Goal: Task Accomplishment & Management: Complete application form

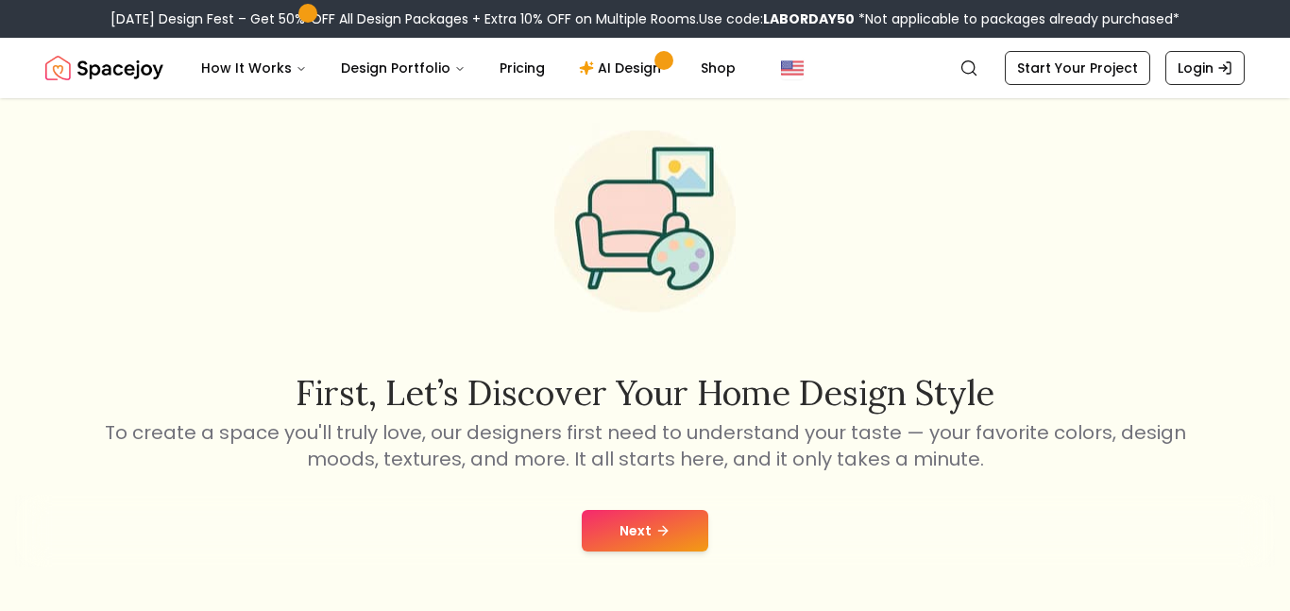
scroll to position [80, 0]
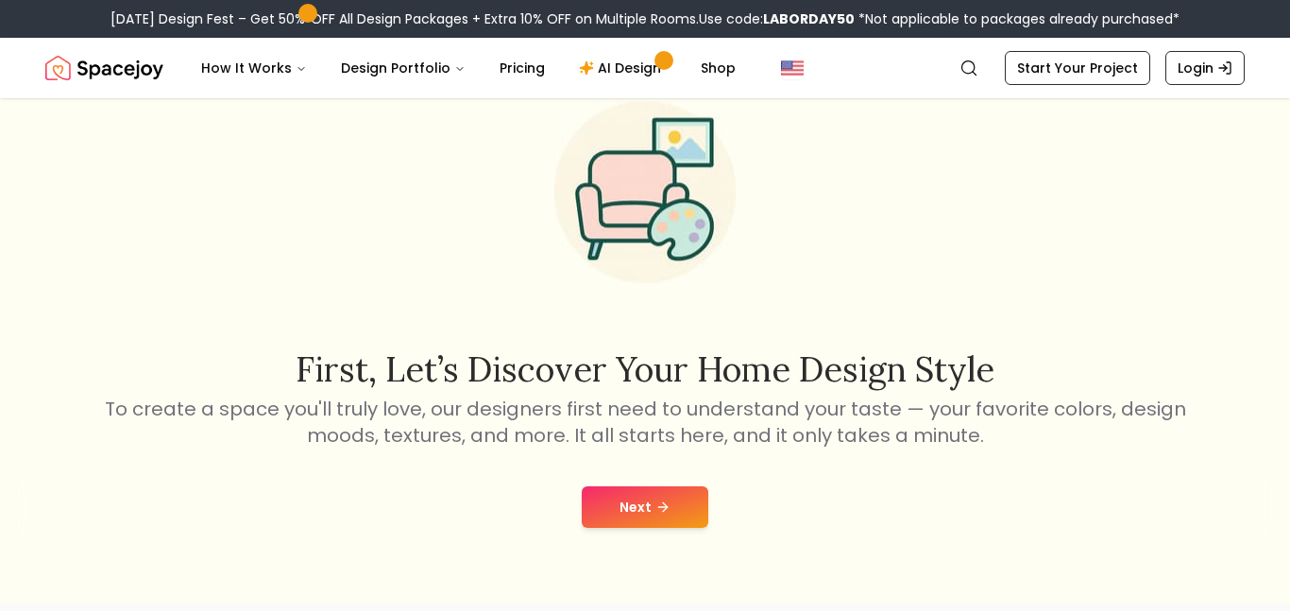
click at [637, 507] on button "Next" at bounding box center [645, 507] width 127 height 42
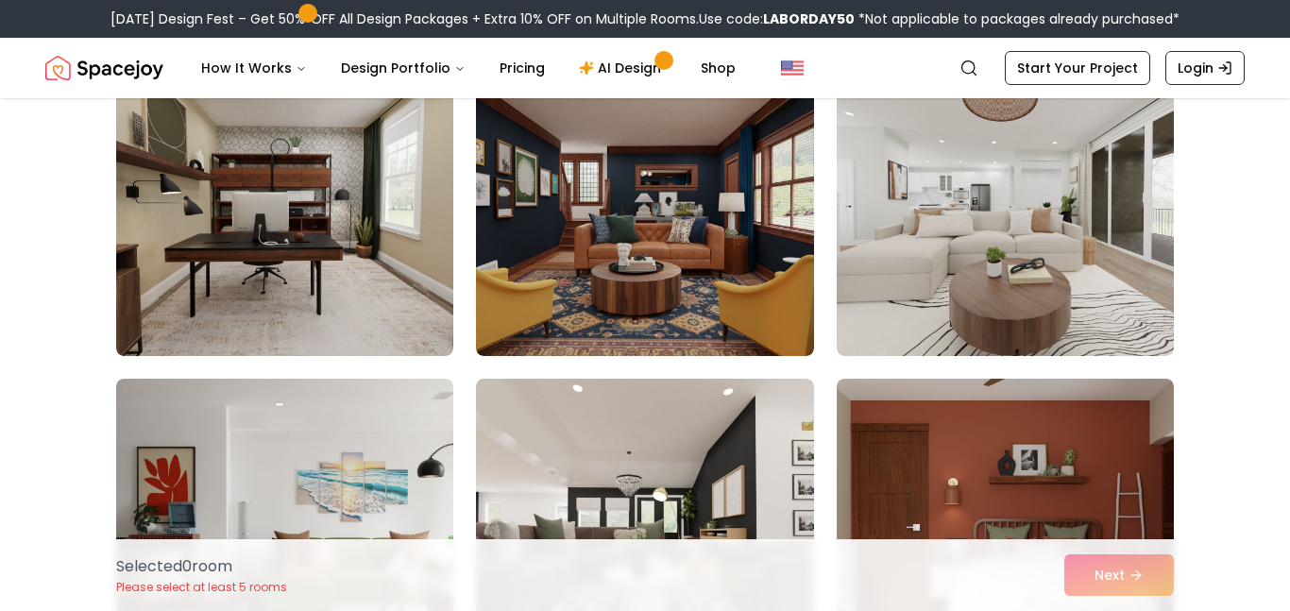
scroll to position [2793, 0]
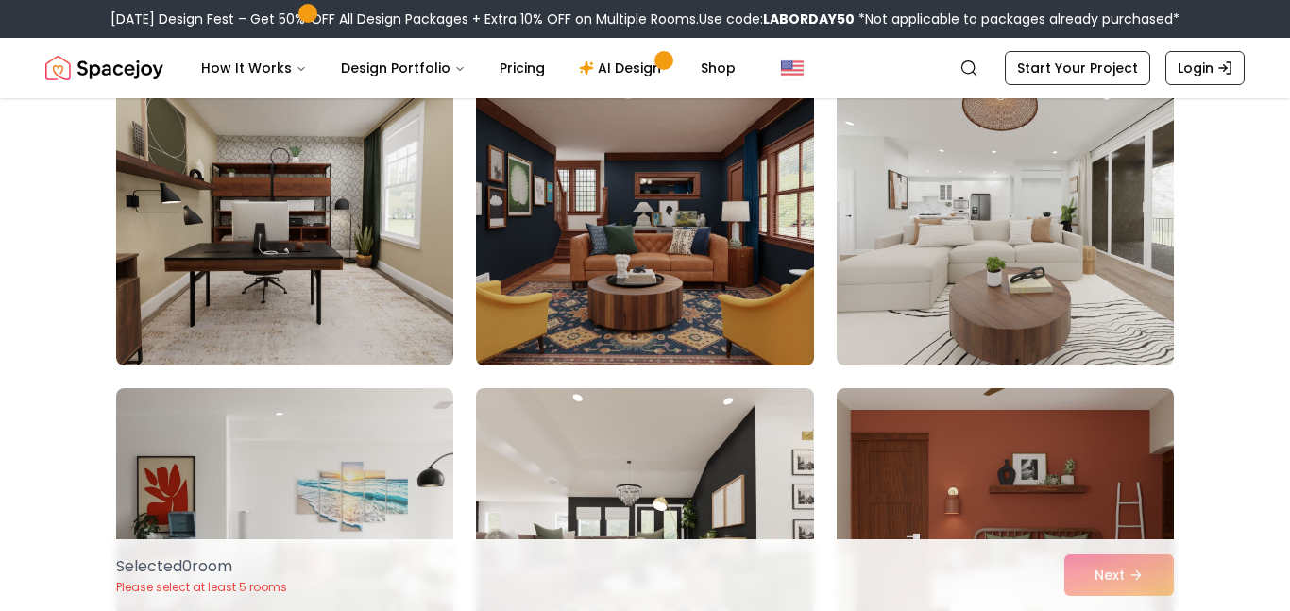
click at [654, 267] on img at bounding box center [644, 214] width 354 height 317
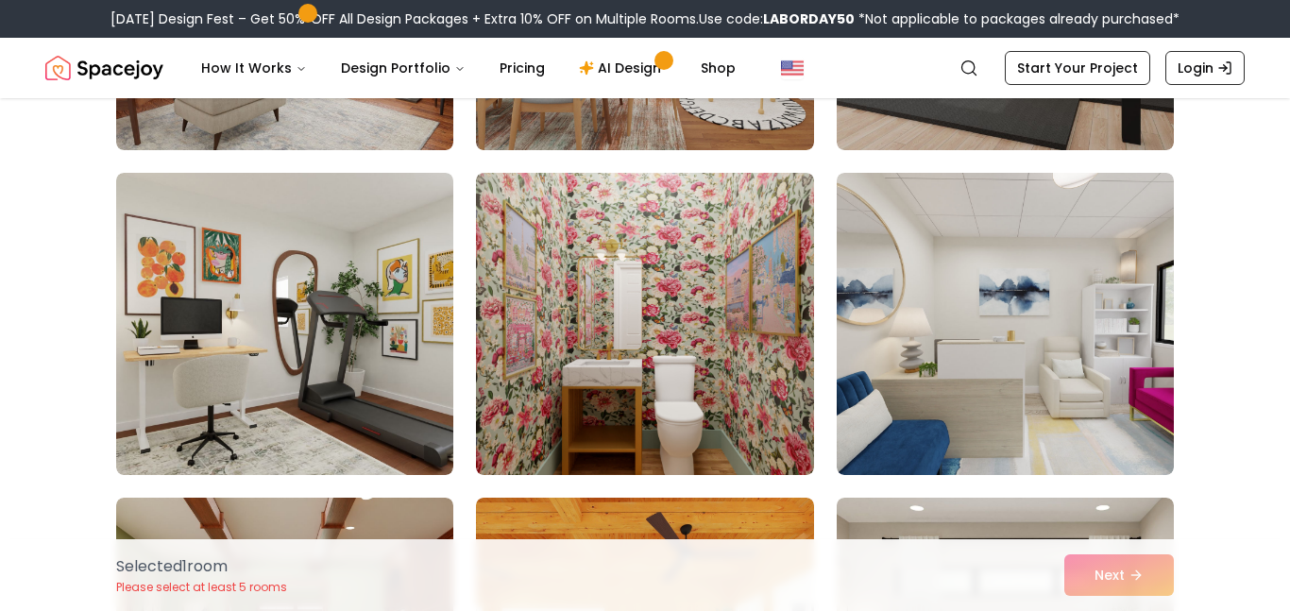
scroll to position [9831, 0]
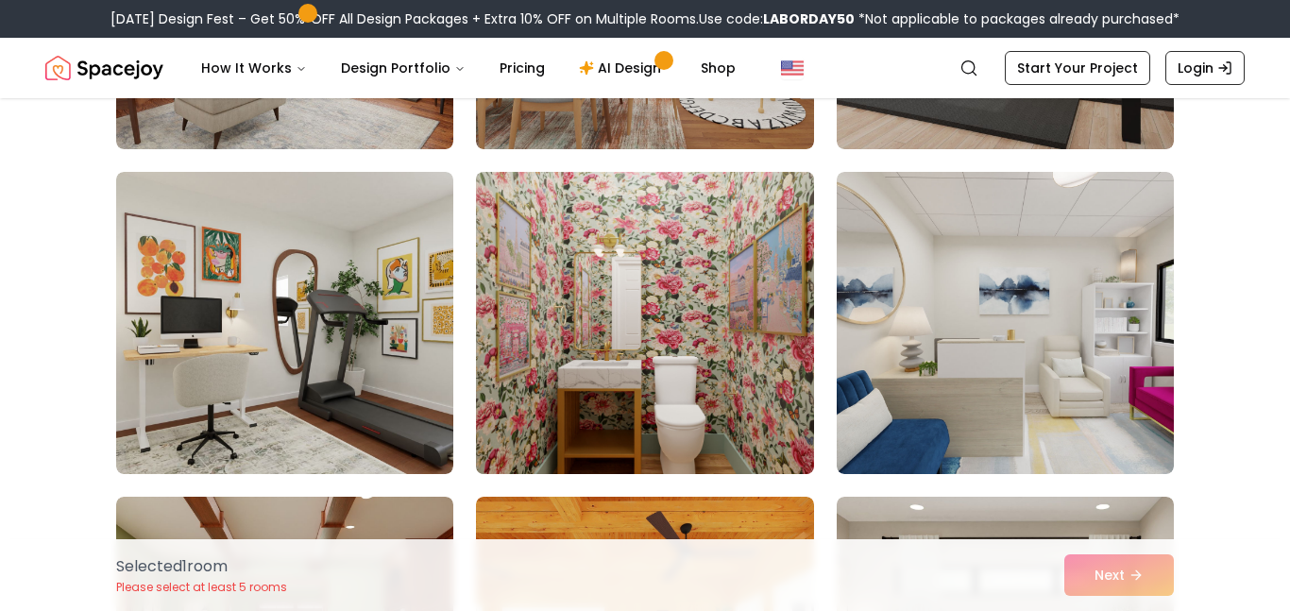
click at [705, 350] on img at bounding box center [644, 322] width 354 height 317
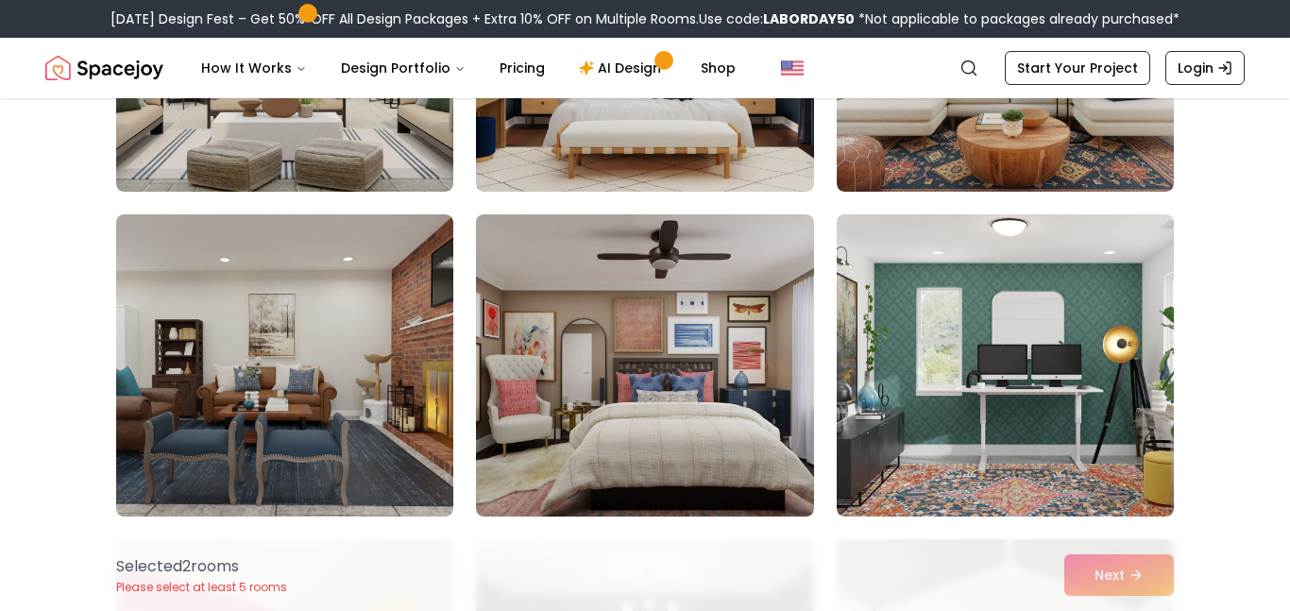
scroll to position [6864, 0]
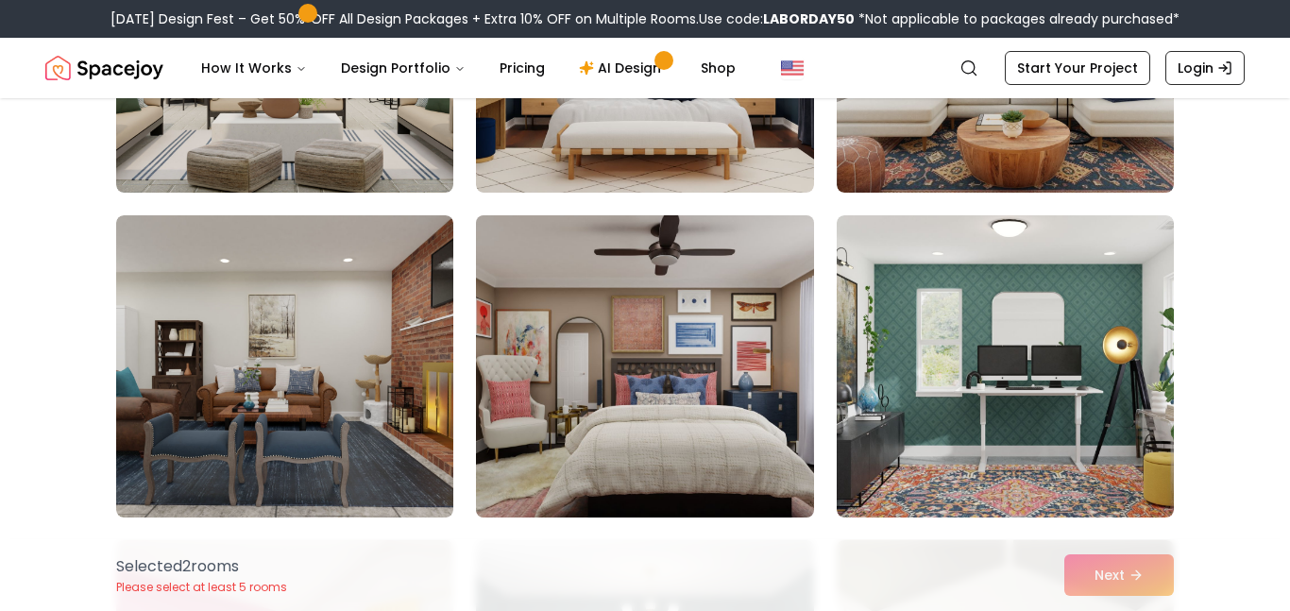
click at [667, 356] on img at bounding box center [644, 366] width 354 height 317
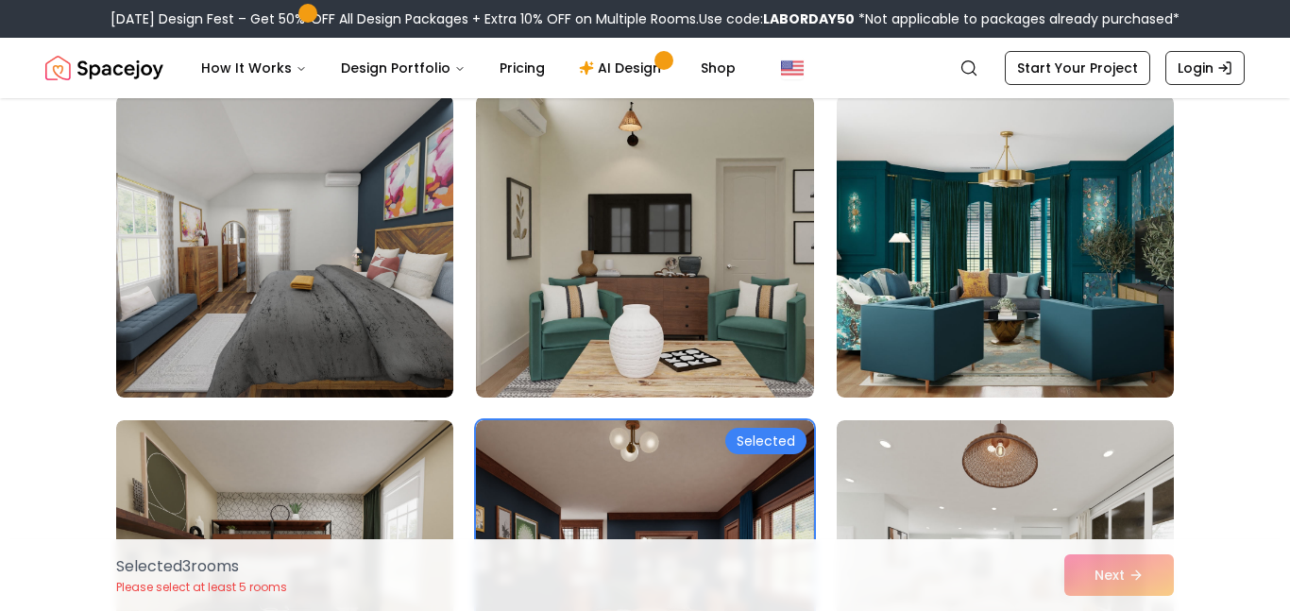
scroll to position [2416, 0]
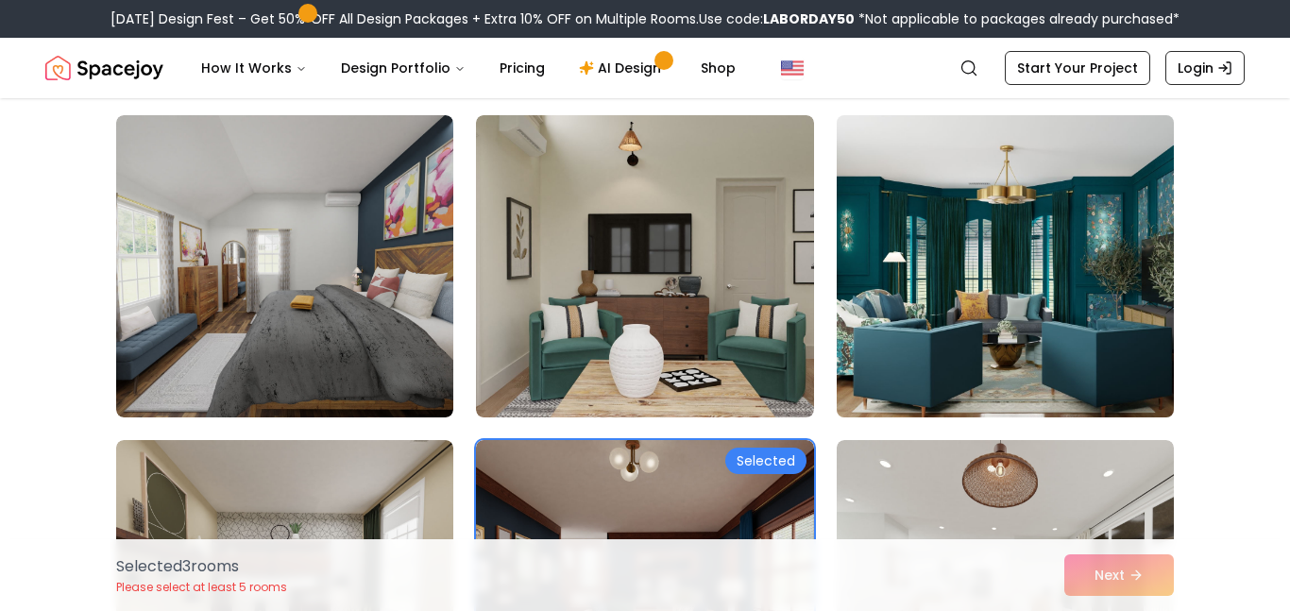
click at [1048, 301] on img at bounding box center [1005, 266] width 354 height 317
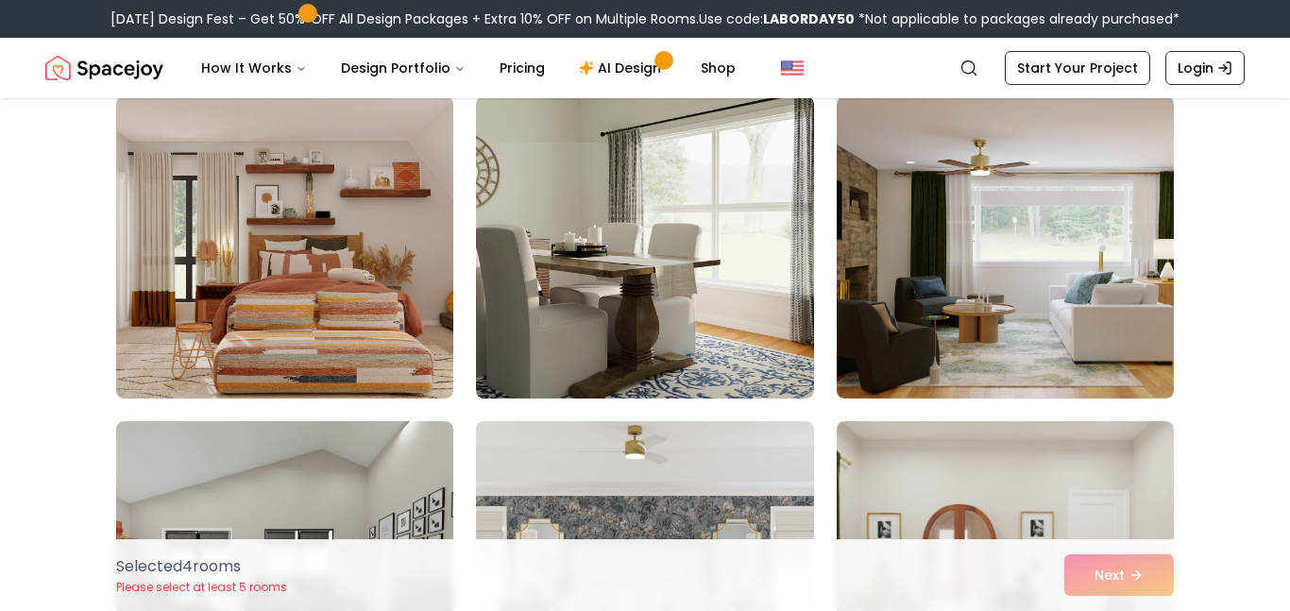
scroll to position [4057, 0]
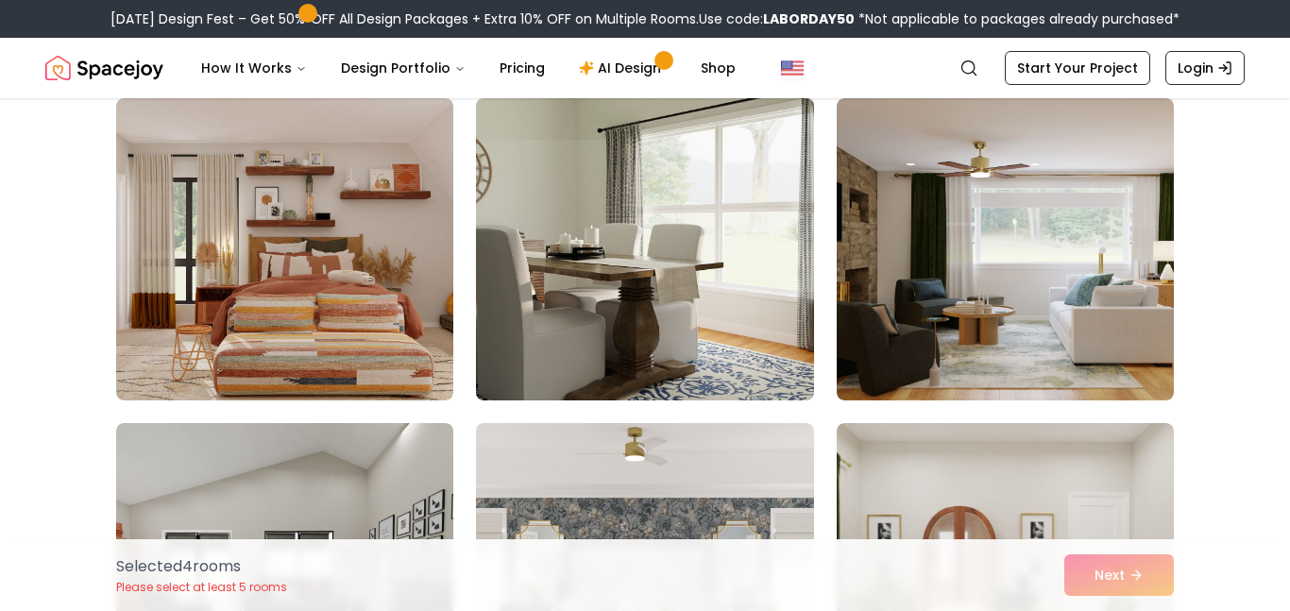
click at [687, 270] on img at bounding box center [644, 249] width 354 height 317
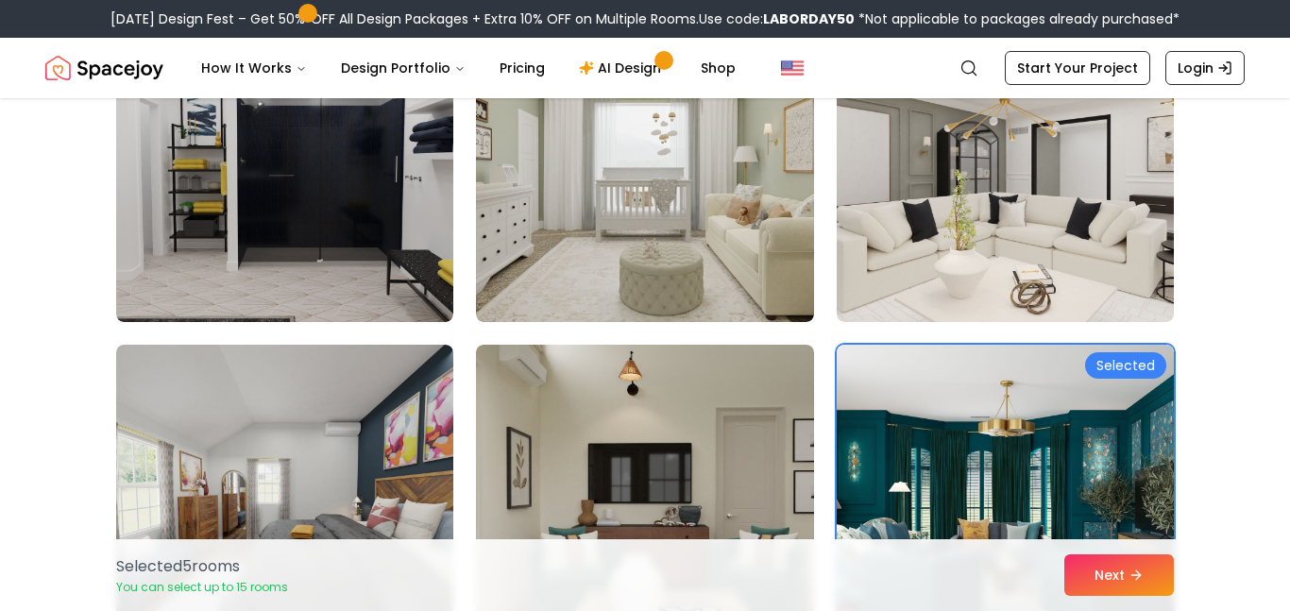
scroll to position [2185, 0]
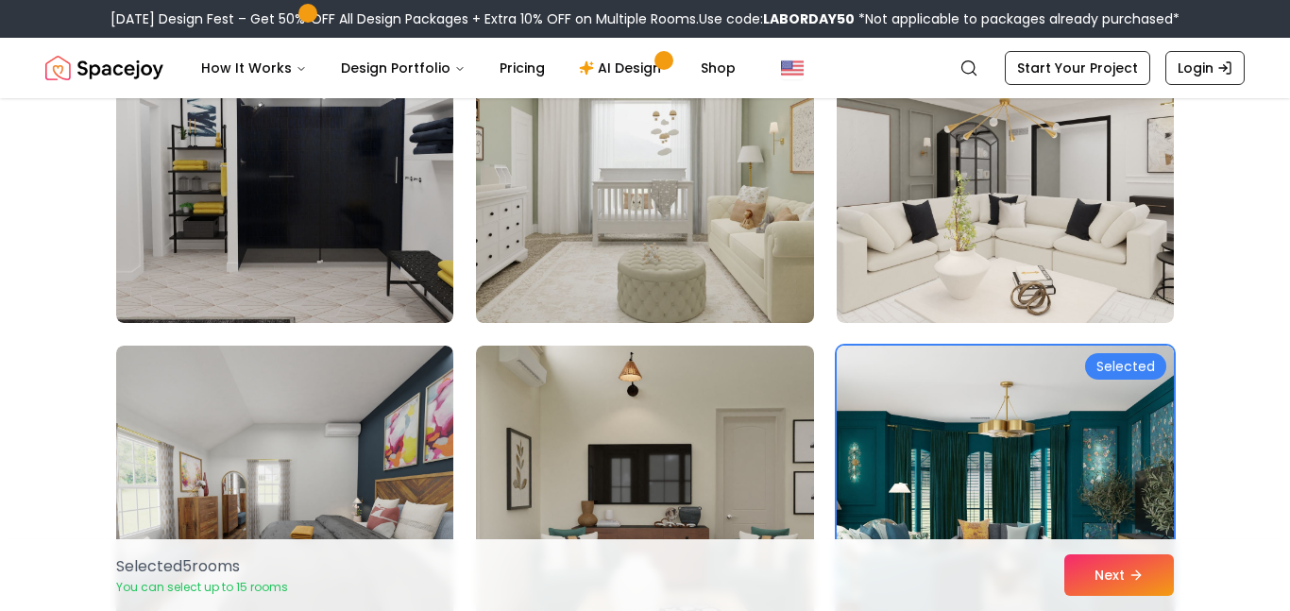
click at [601, 232] on img at bounding box center [644, 171] width 354 height 317
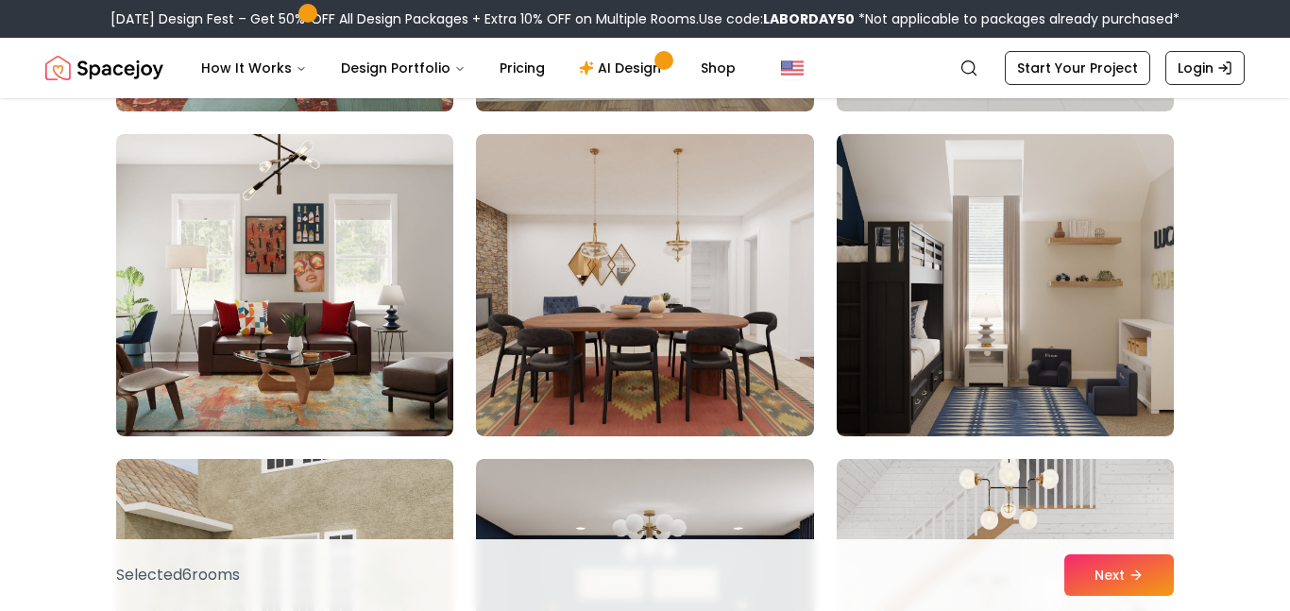
scroll to position [6306, 0]
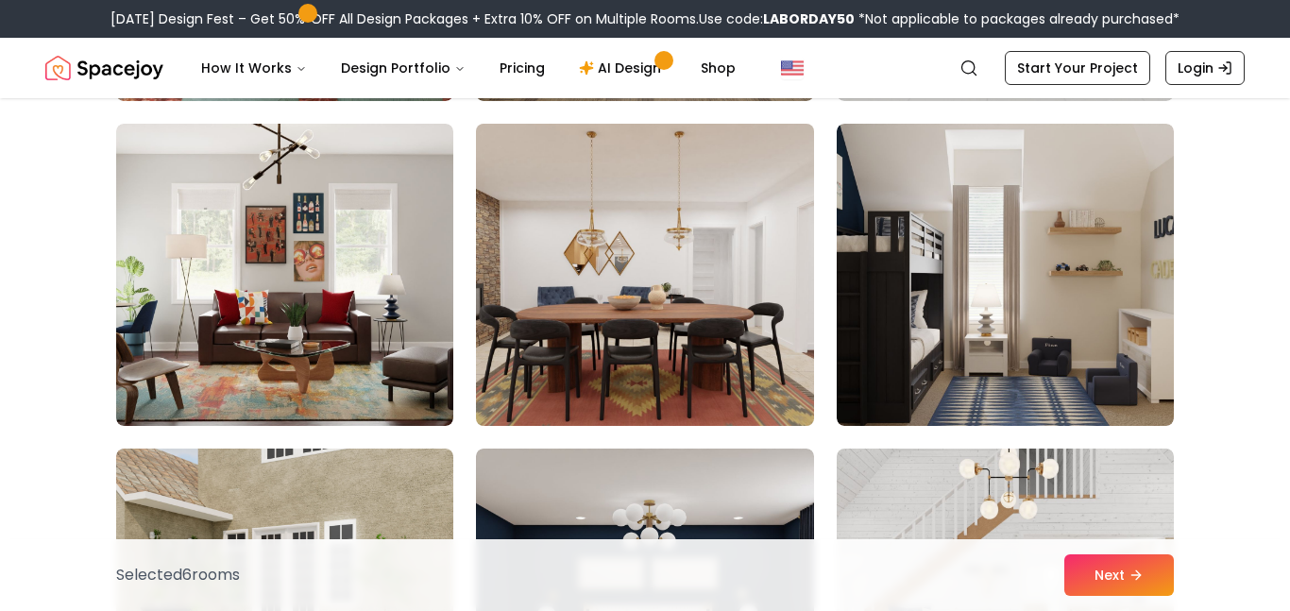
click at [602, 373] on img at bounding box center [644, 274] width 354 height 317
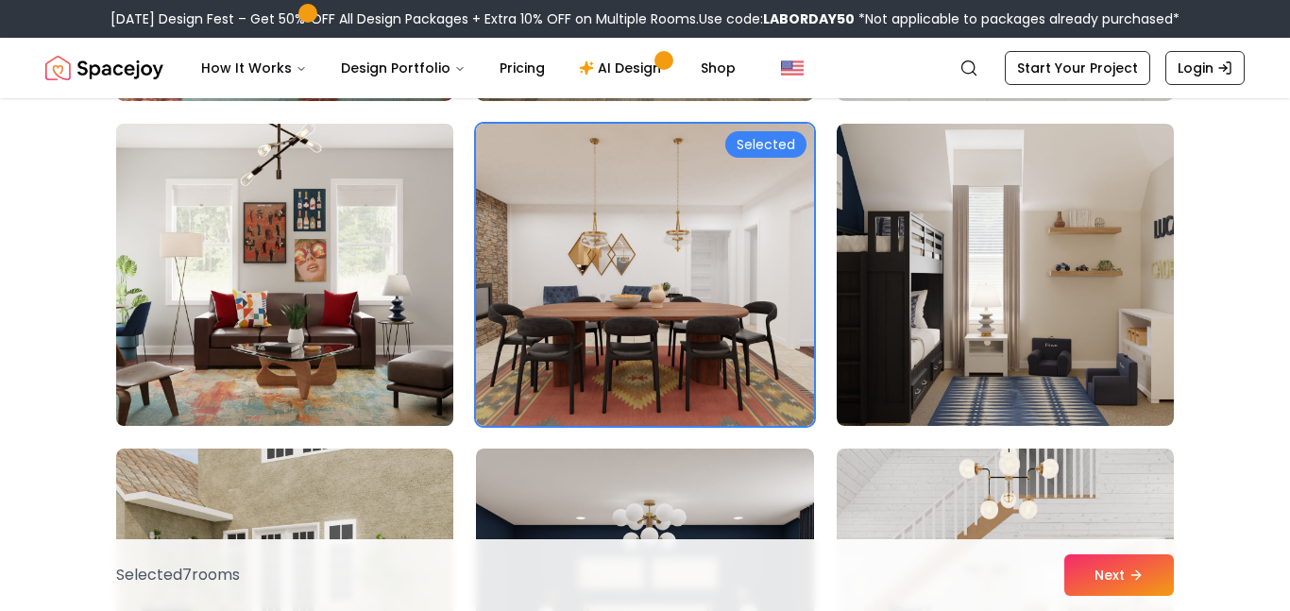
click at [280, 348] on img at bounding box center [285, 274] width 354 height 317
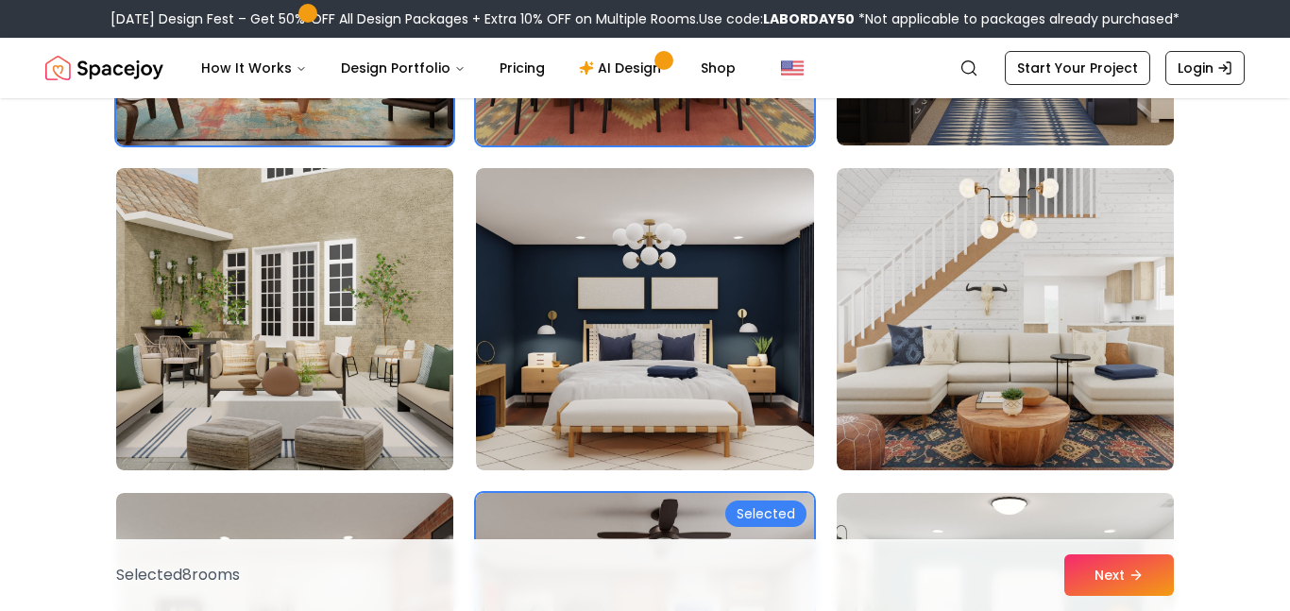
scroll to position [6676, 0]
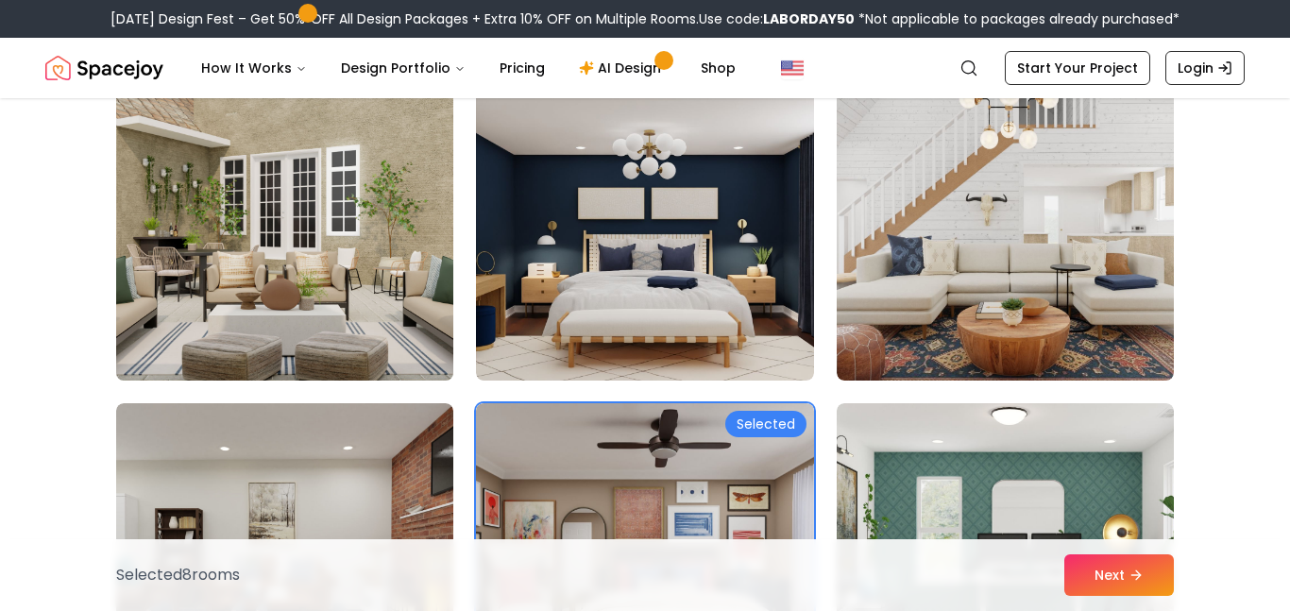
click at [333, 260] on img at bounding box center [285, 229] width 354 height 317
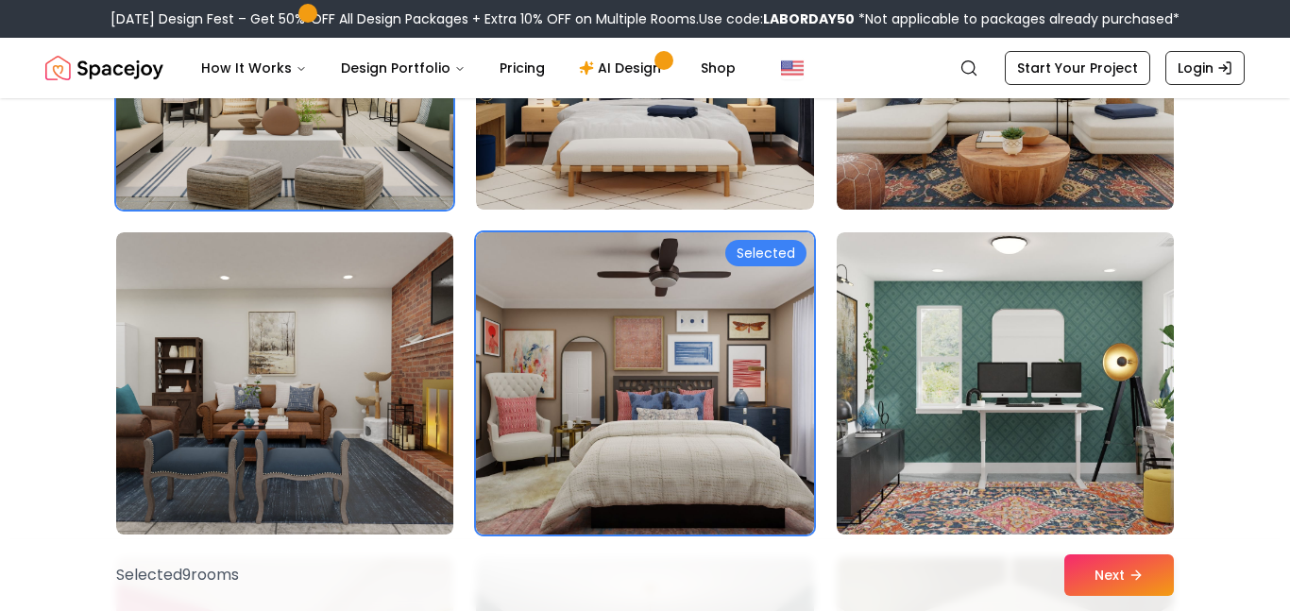
scroll to position [6858, 0]
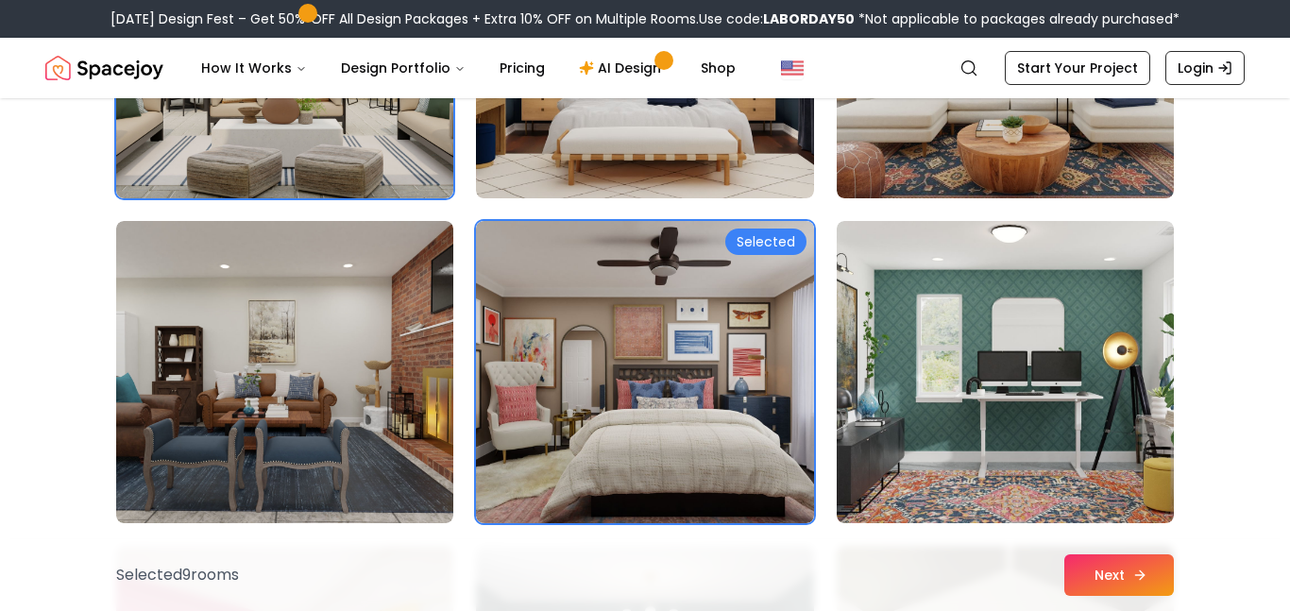
click at [1132, 573] on icon at bounding box center [1139, 575] width 15 height 15
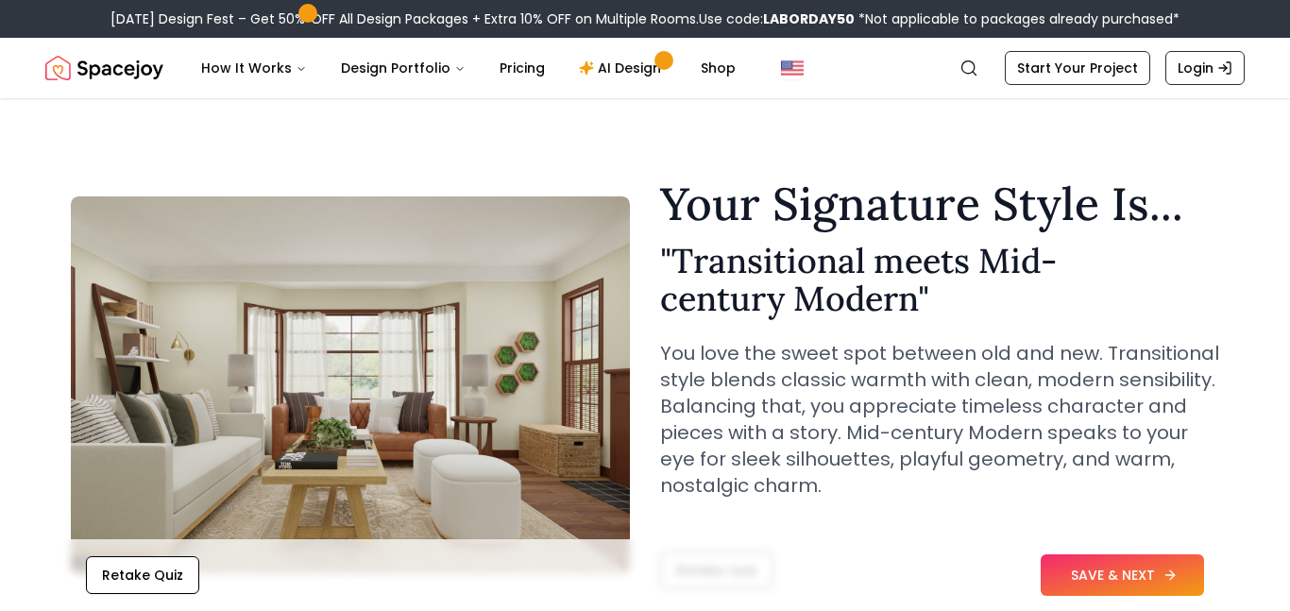
click at [1114, 555] on button "SAVE & NEXT" at bounding box center [1122, 575] width 163 height 42
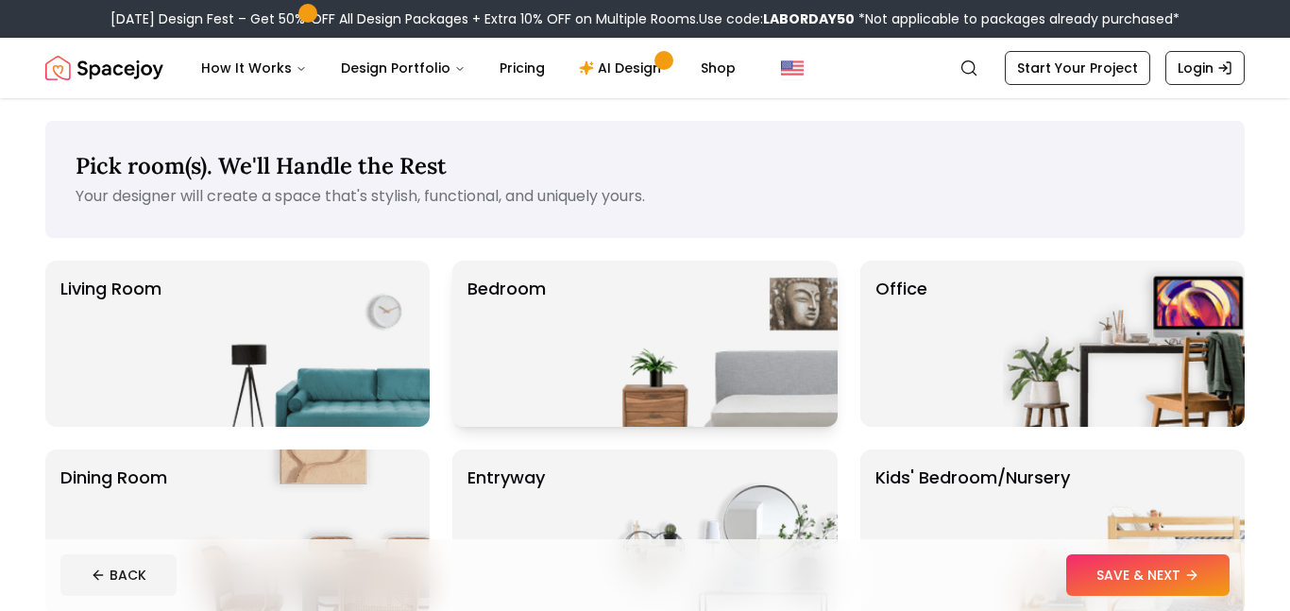
click at [583, 363] on div "Bedroom" at bounding box center [644, 344] width 384 height 166
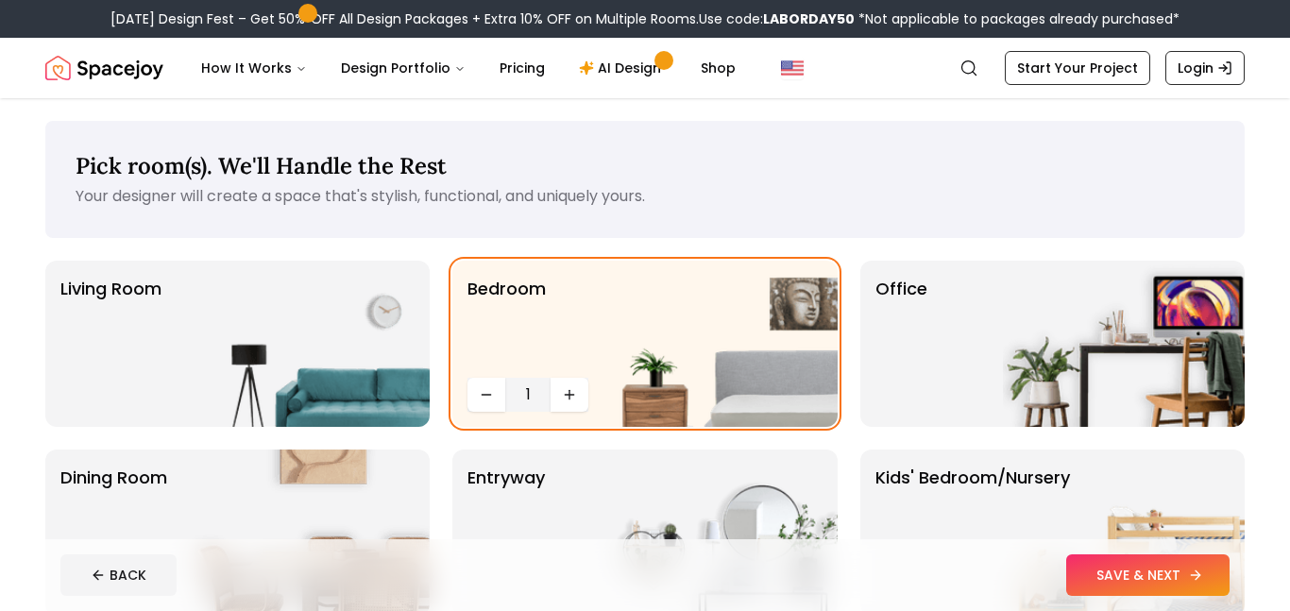
click at [1162, 567] on button "SAVE & NEXT" at bounding box center [1147, 575] width 163 height 42
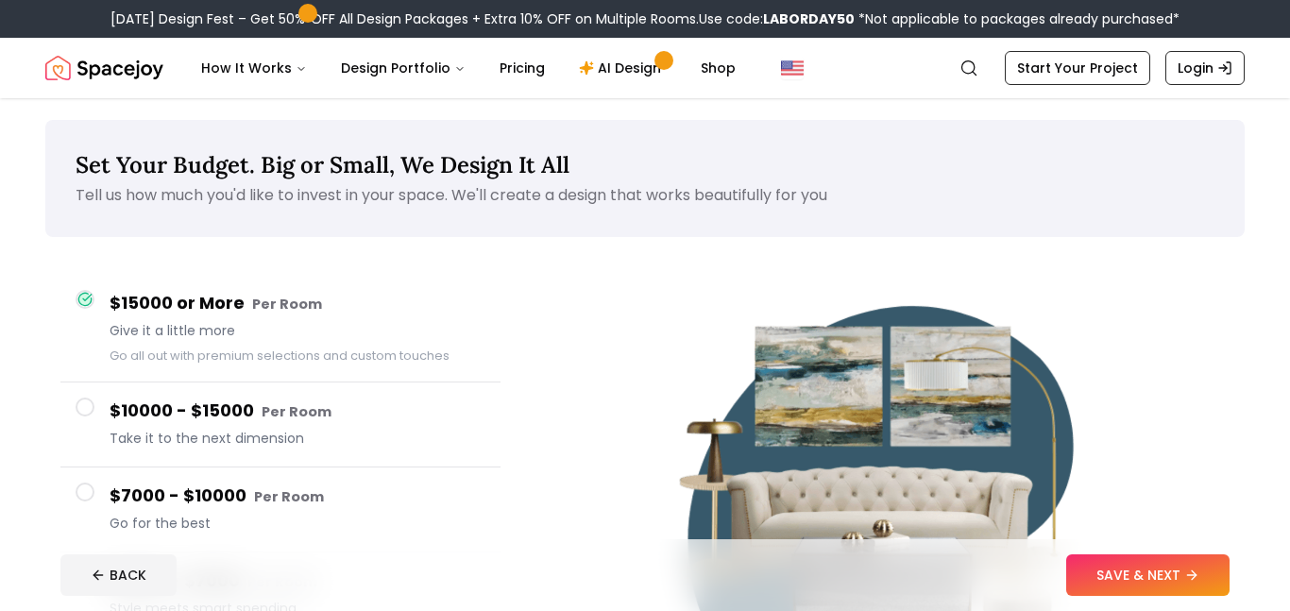
scroll to position [367, 0]
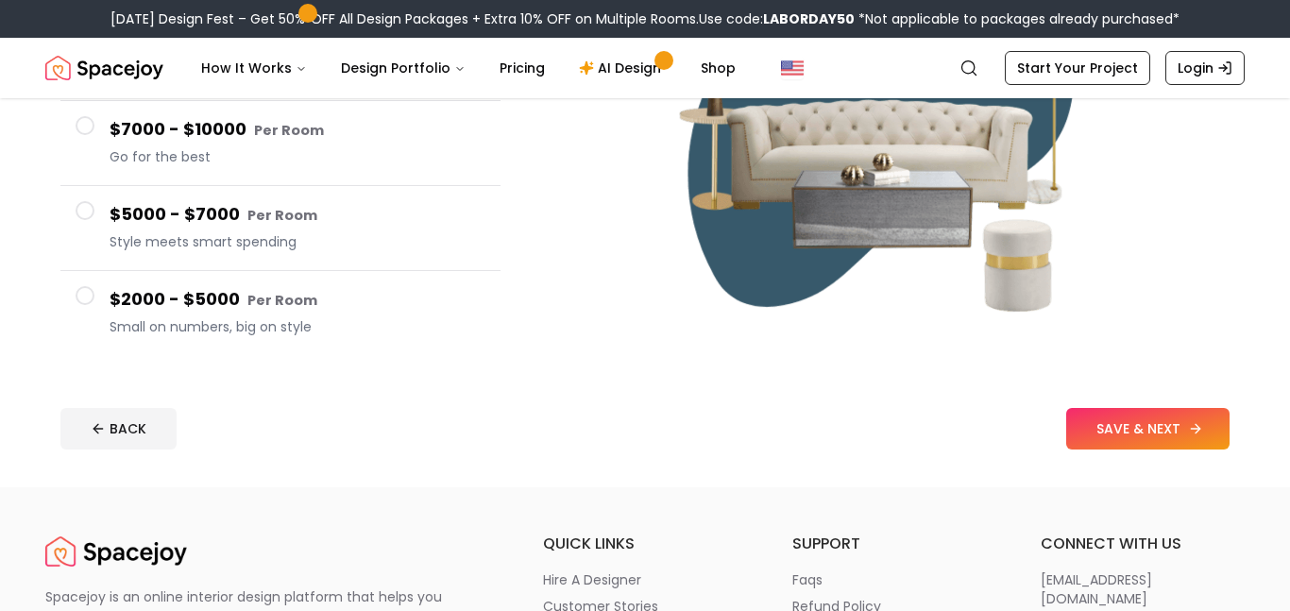
click at [1100, 436] on button "SAVE & NEXT" at bounding box center [1147, 429] width 163 height 42
